Goal: Check status: Check status

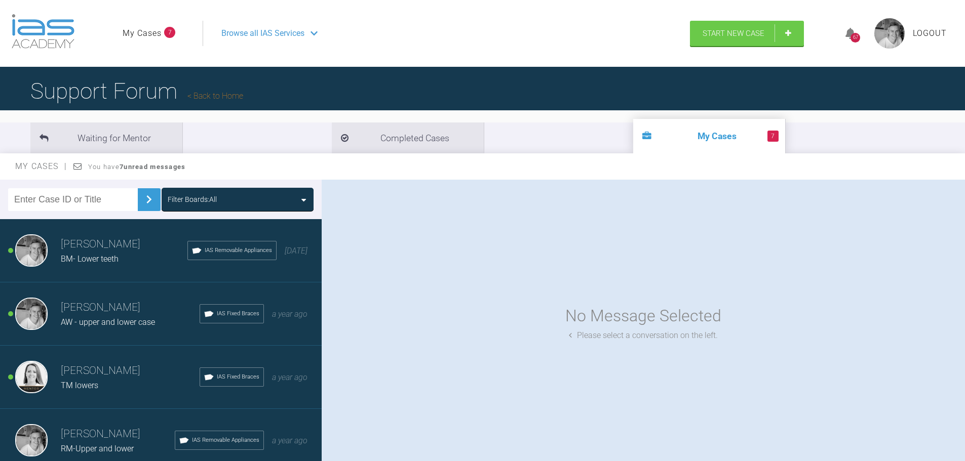
click at [155, 36] on link "My Cases" at bounding box center [142, 33] width 39 height 13
click at [332, 148] on li "Completed Cases" at bounding box center [408, 138] width 152 height 31
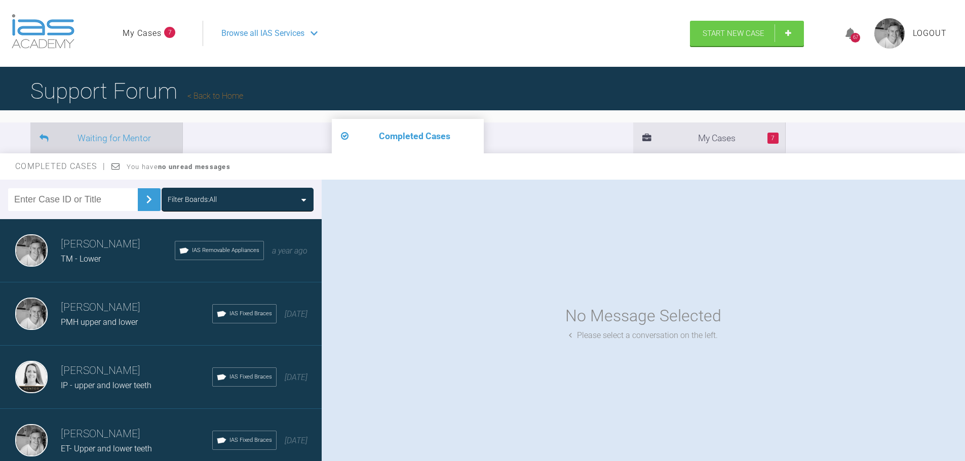
click at [149, 132] on li "Waiting for Mentor" at bounding box center [106, 138] width 152 height 31
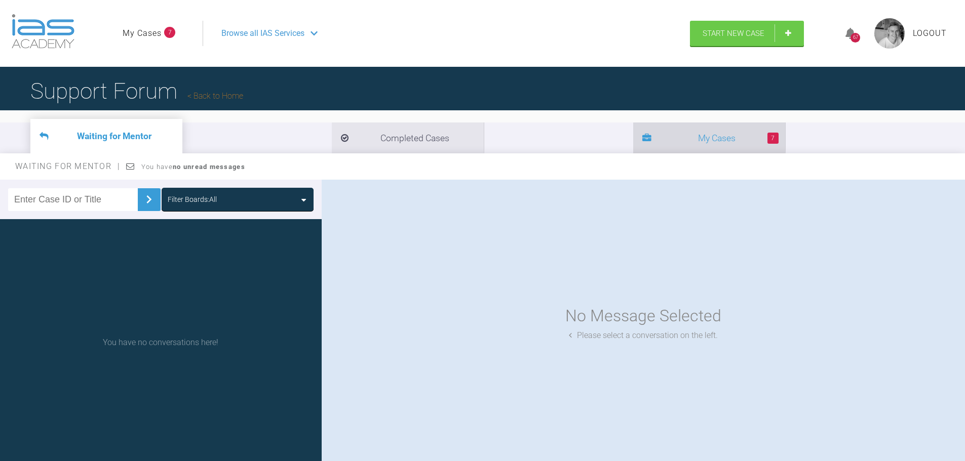
click at [633, 139] on li "7 My Cases" at bounding box center [709, 138] width 152 height 31
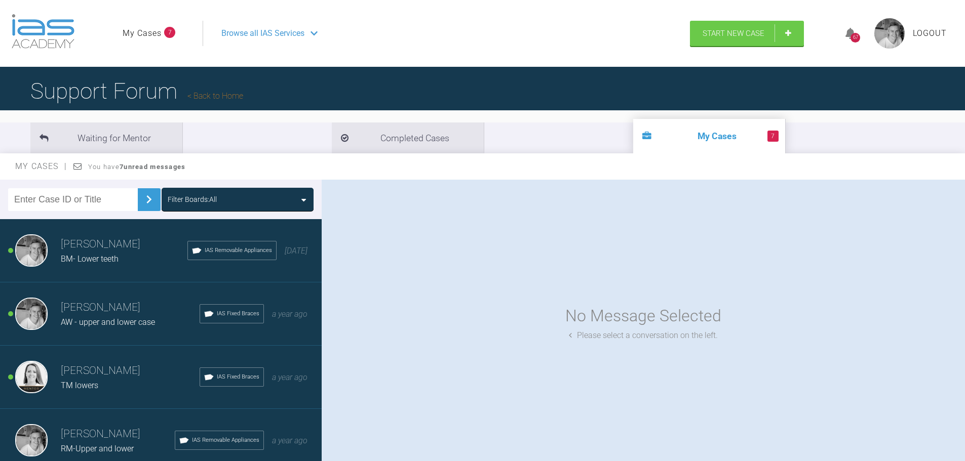
click at [304, 34] on span "Browse all IAS Services" at bounding box center [262, 33] width 83 height 13
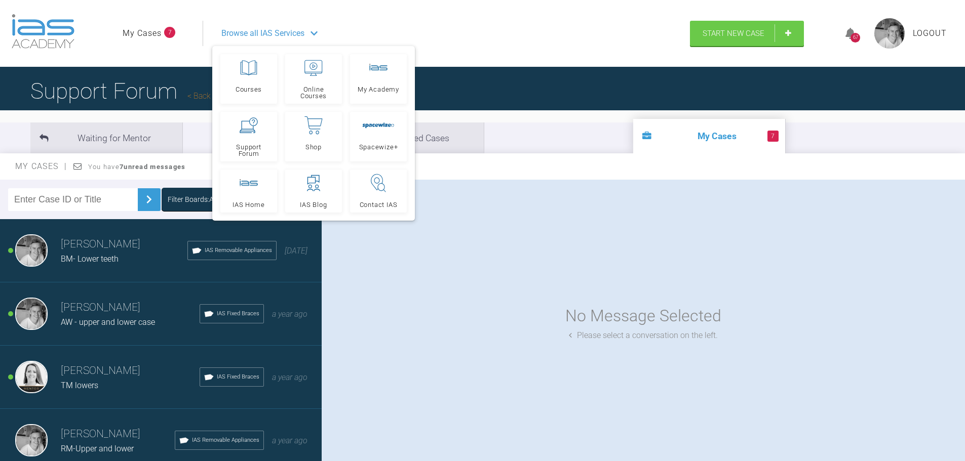
click at [381, 26] on div "Browse all IAS Services" at bounding box center [441, 33] width 459 height 25
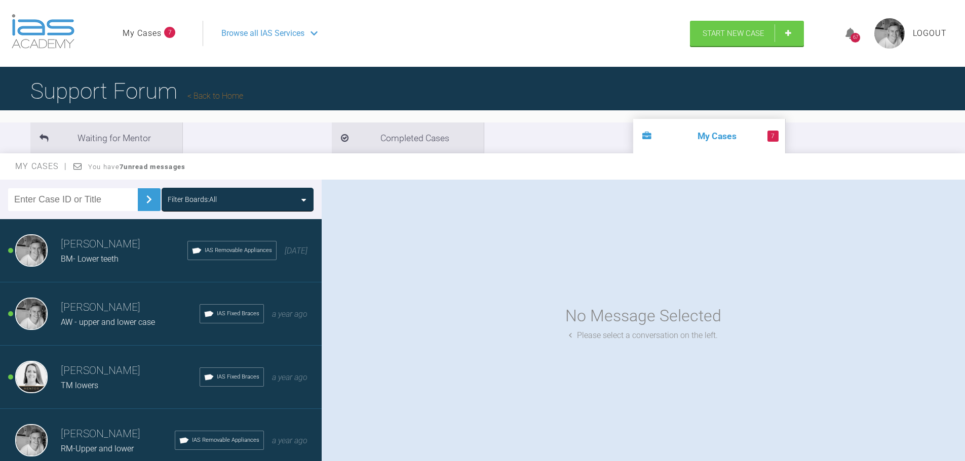
click at [890, 32] on img at bounding box center [889, 33] width 30 height 30
